Goal: Task Accomplishment & Management: Use online tool/utility

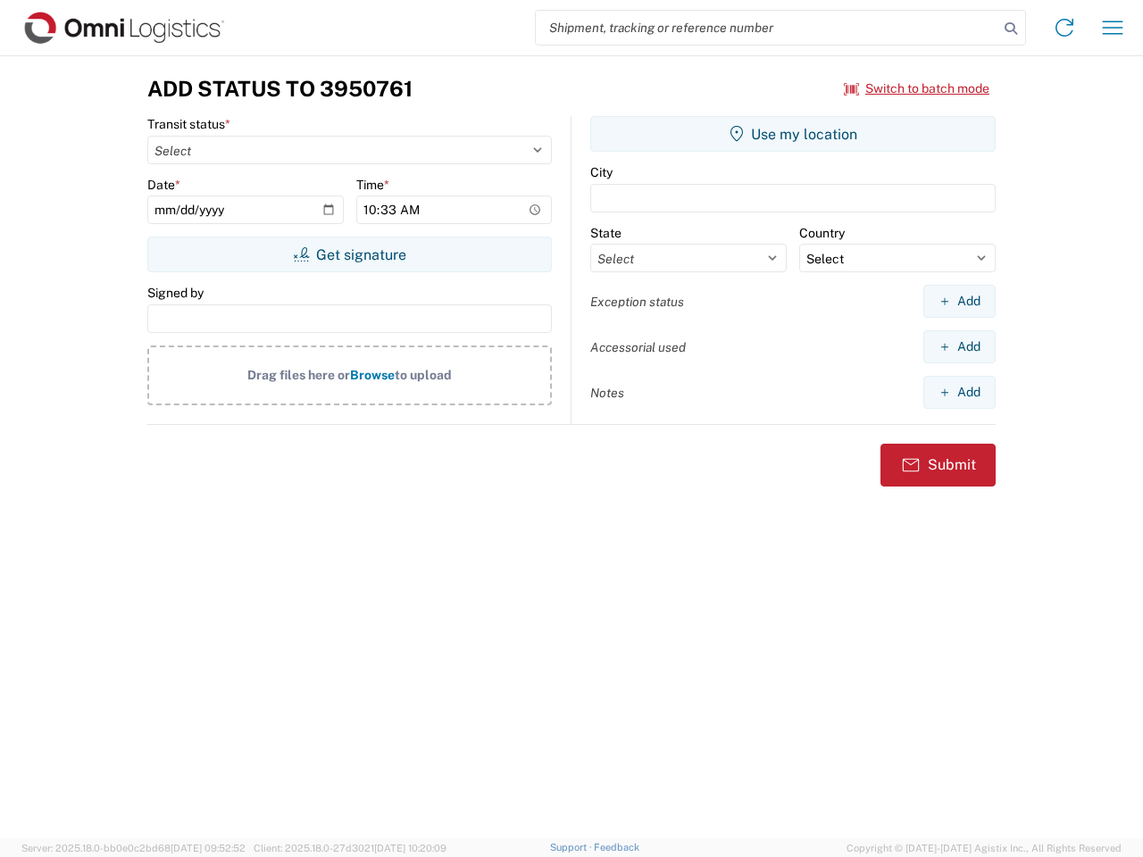
click at [767, 28] on input "search" at bounding box center [767, 28] width 463 height 34
click at [1011, 29] on icon at bounding box center [1011, 28] width 25 height 25
click at [1065, 28] on icon at bounding box center [1064, 27] width 29 height 29
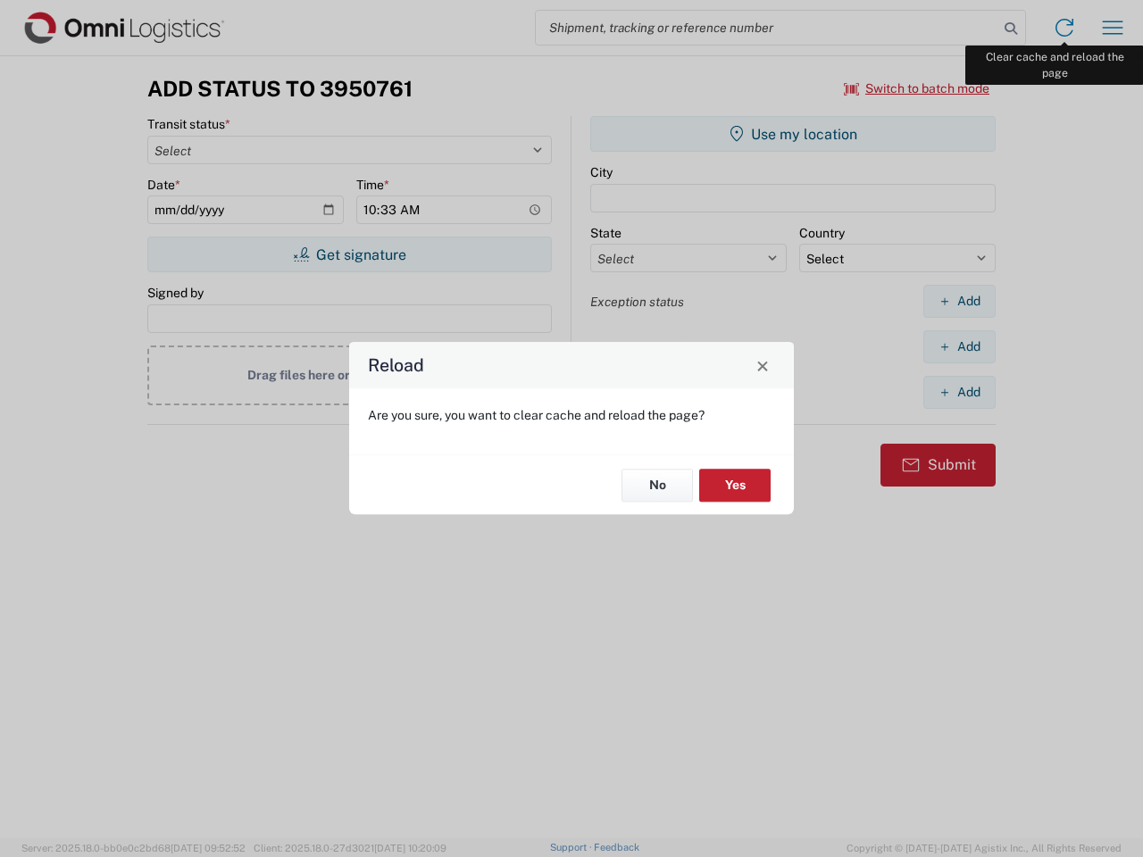
click at [1113, 28] on div "Reload Are you sure, you want to clear cache and reload the page? No Yes" at bounding box center [571, 428] width 1143 height 857
click at [917, 88] on div "Reload Are you sure, you want to clear cache and reload the page? No Yes" at bounding box center [571, 428] width 1143 height 857
click at [349, 255] on div "Reload Are you sure, you want to clear cache and reload the page? No Yes" at bounding box center [571, 428] width 1143 height 857
click at [793, 134] on div "Reload Are you sure, you want to clear cache and reload the page? No Yes" at bounding box center [571, 428] width 1143 height 857
click at [959, 301] on div "Reload Are you sure, you want to clear cache and reload the page? No Yes" at bounding box center [571, 428] width 1143 height 857
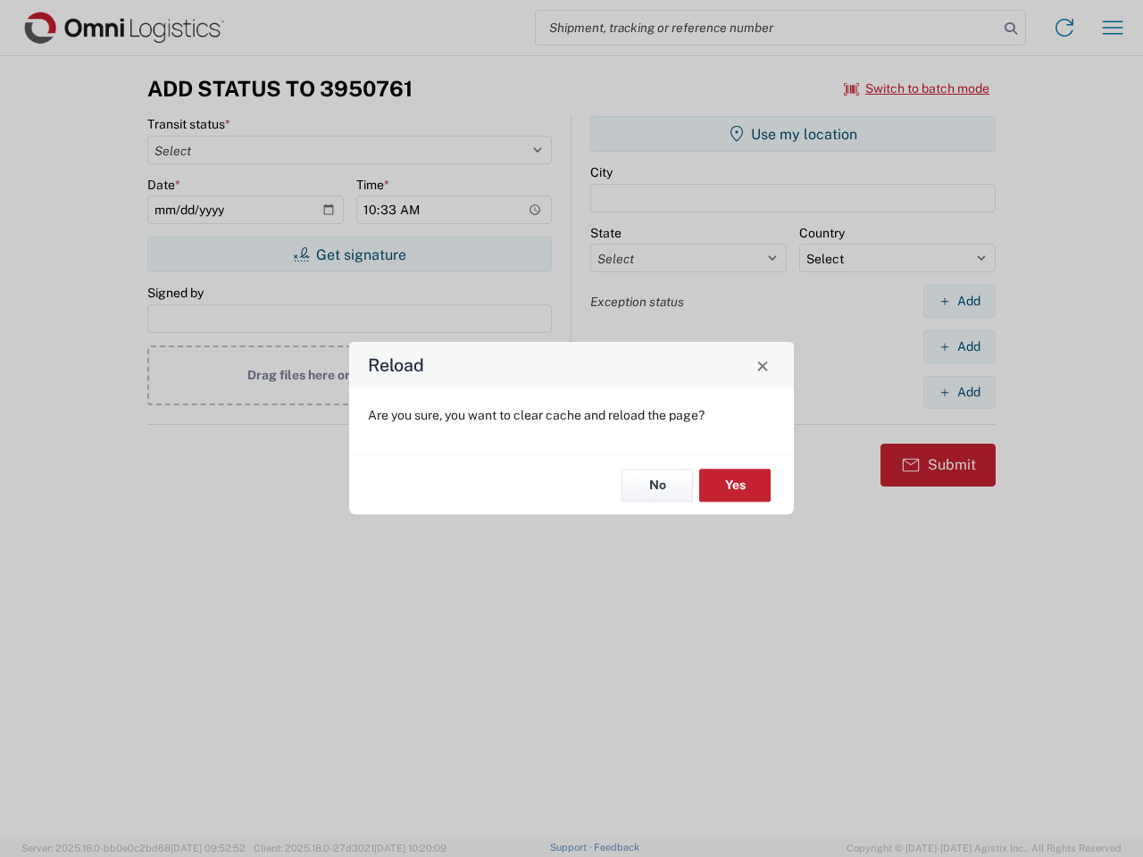
click at [959, 347] on div "Reload Are you sure, you want to clear cache and reload the page? No Yes" at bounding box center [571, 428] width 1143 height 857
click at [959, 392] on div "Reload Are you sure, you want to clear cache and reload the page? No Yes" at bounding box center [571, 428] width 1143 height 857
